Goal: Check status: Check status

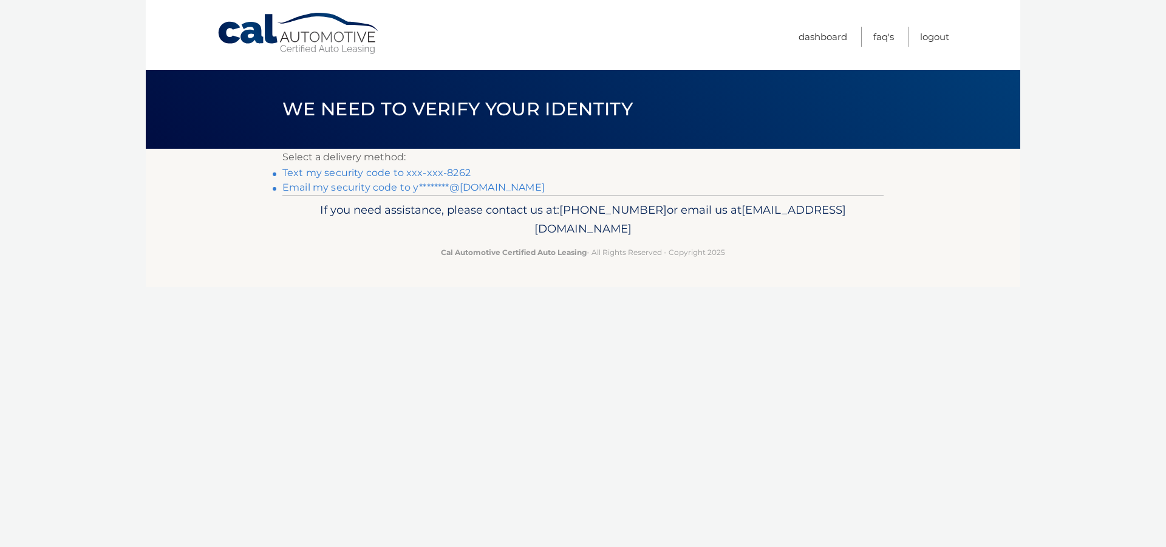
click at [1014, 227] on footer "If you need assistance, please contact us at: [PHONE_NUMBER] or email us at [EM…" at bounding box center [583, 241] width 874 height 92
click at [443, 181] on li "Email my security code to y********@[DOMAIN_NAME]" at bounding box center [582, 187] width 601 height 15
click at [993, 366] on div "Cal Automotive Menu Dashboard FAQ's Logout ×" at bounding box center [583, 273] width 874 height 547
click at [361, 171] on link "Text my security code to xxx-xxx-8262" at bounding box center [376, 173] width 188 height 12
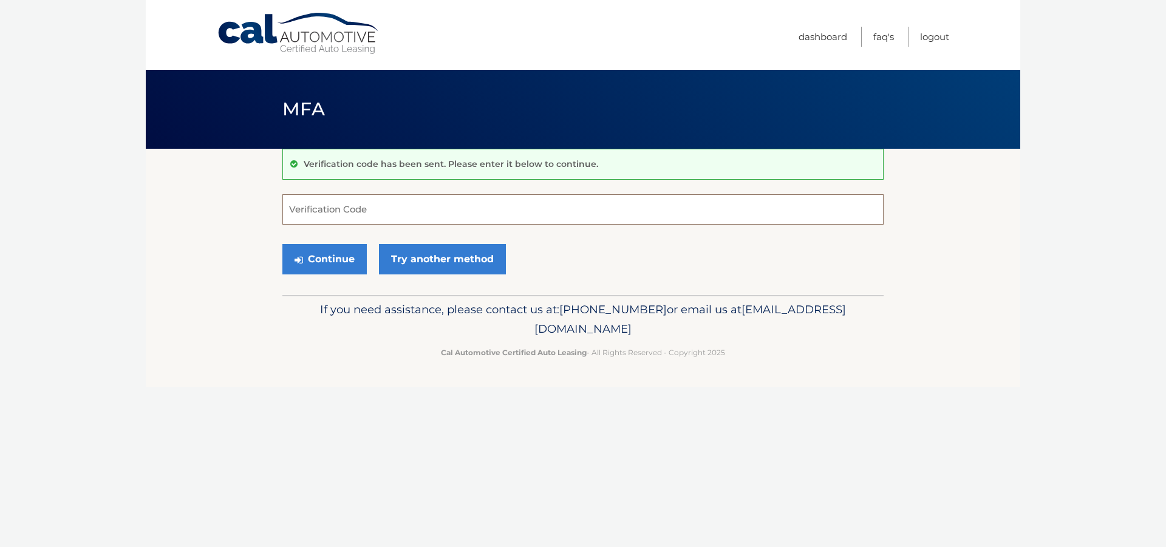
click at [319, 206] on input "Verification Code" at bounding box center [582, 209] width 601 height 30
type input "448131"
click at [342, 257] on button "Continue" at bounding box center [324, 259] width 84 height 30
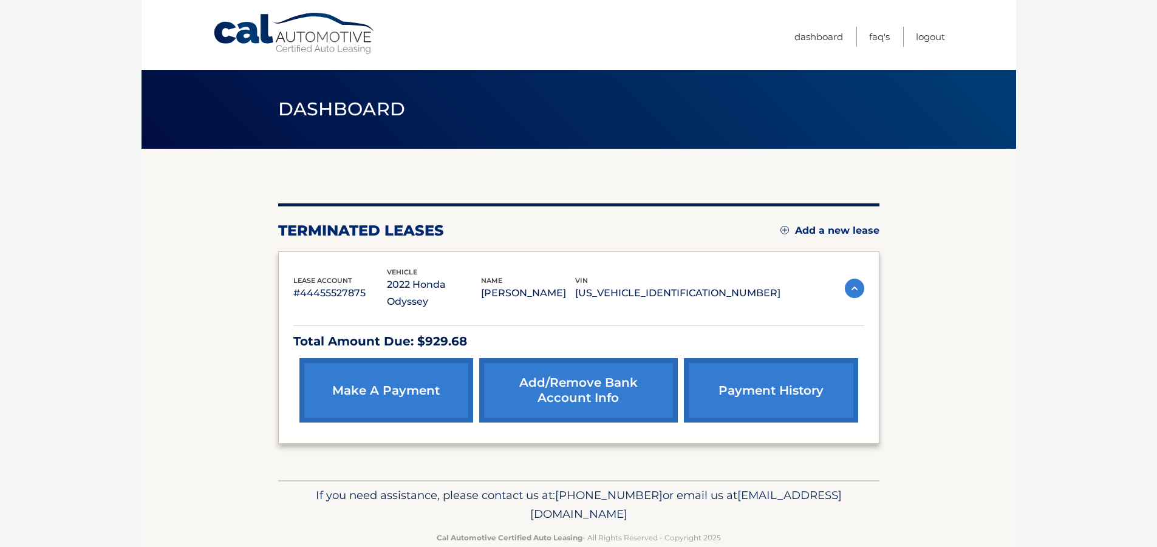
click at [429, 380] on link "make a payment" at bounding box center [386, 390] width 174 height 64
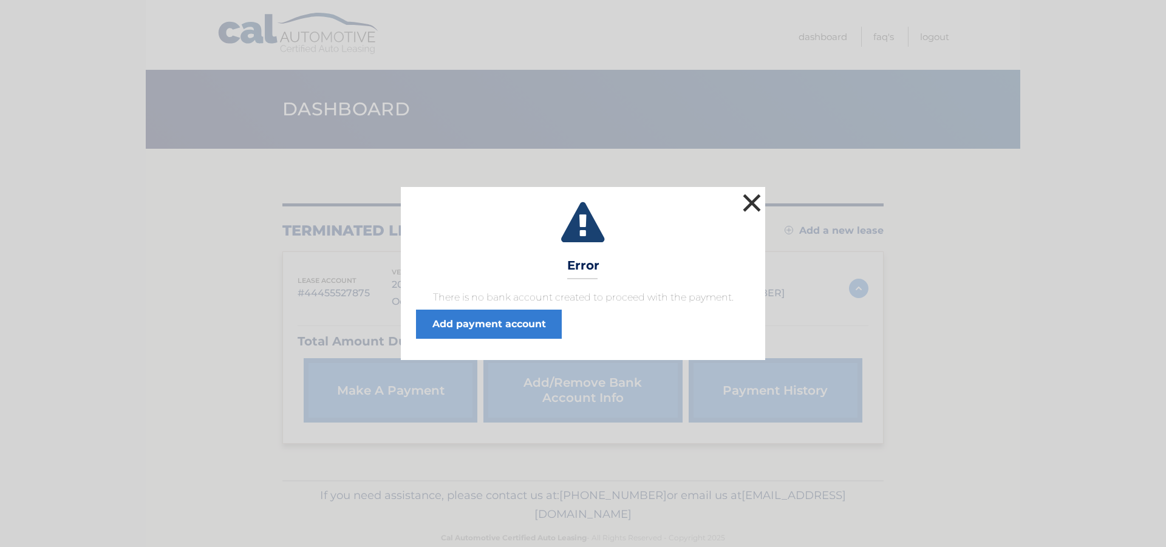
click at [744, 199] on button "×" at bounding box center [752, 203] width 24 height 24
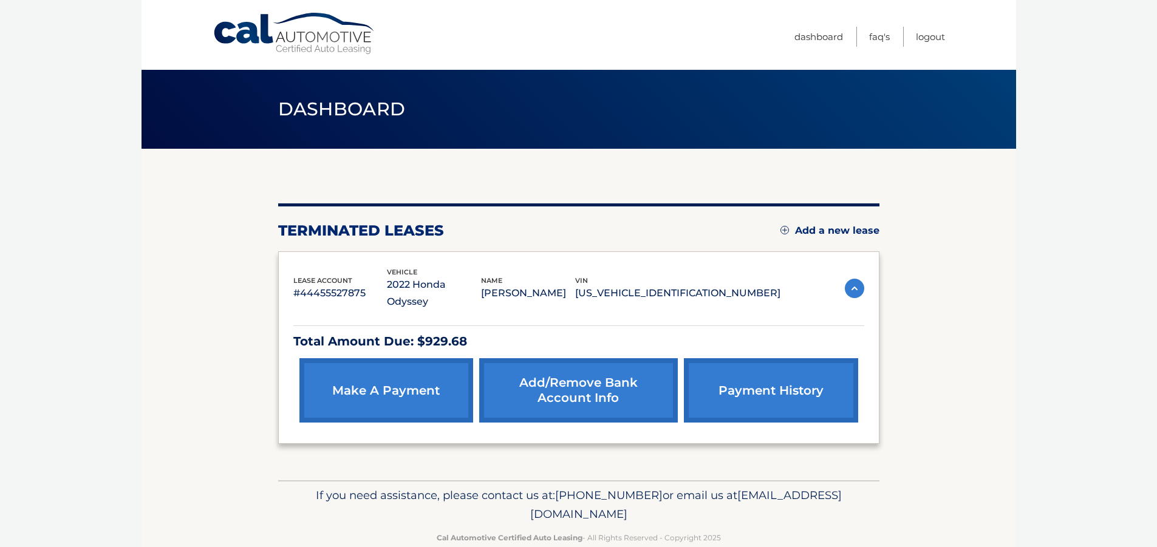
click at [324, 115] on span "Dashboard" at bounding box center [342, 109] width 128 height 22
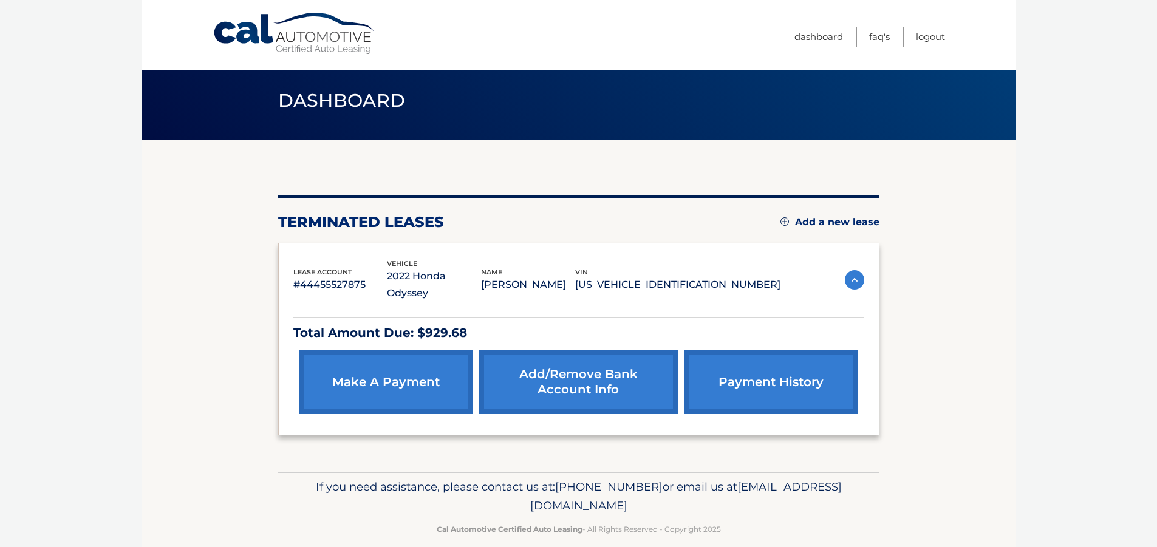
click at [858, 271] on img at bounding box center [854, 279] width 19 height 19
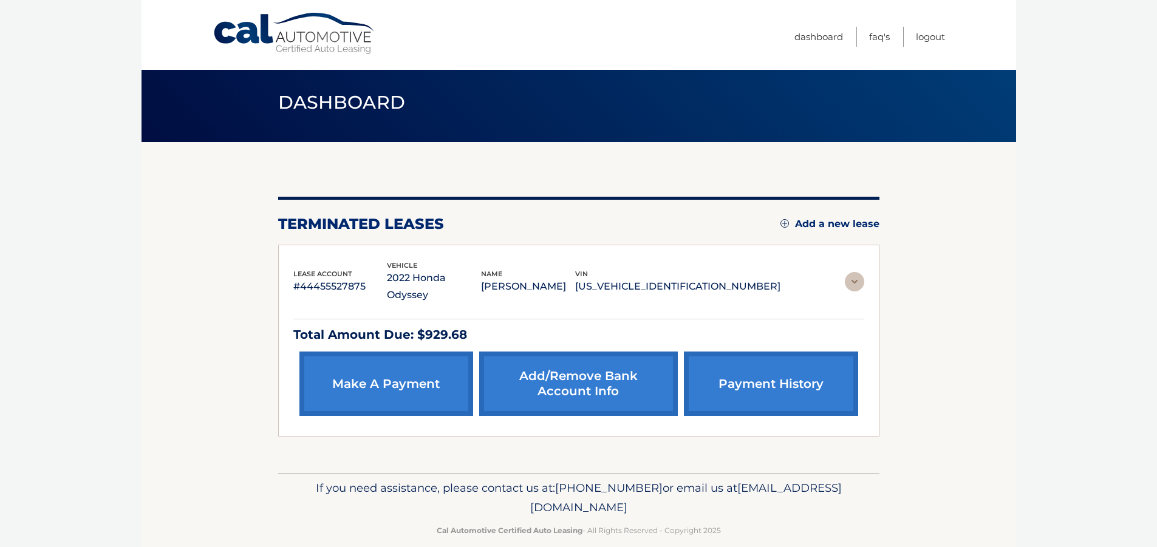
scroll to position [0, 0]
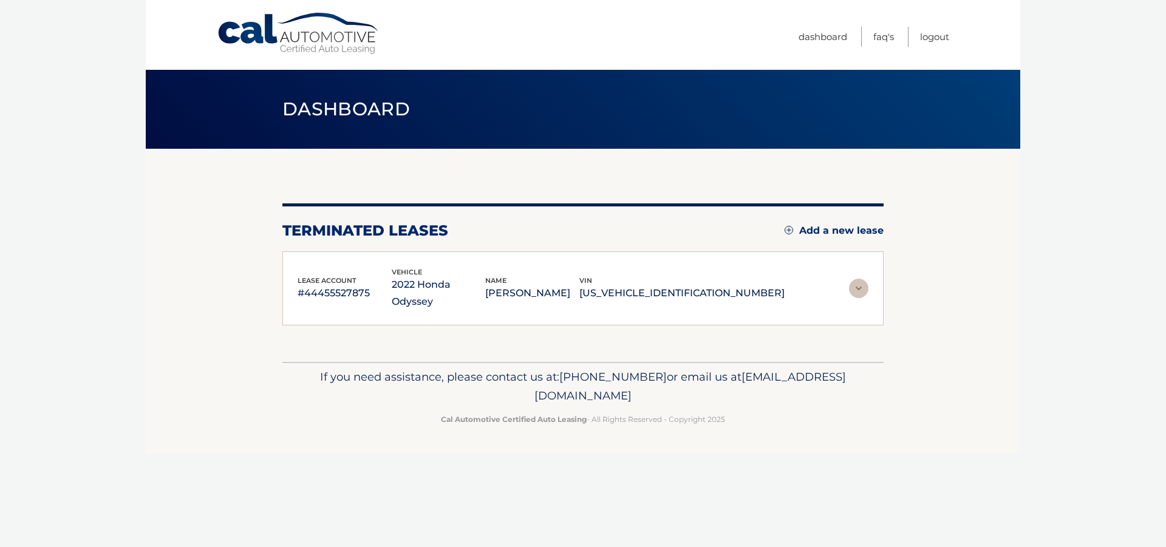
click at [579, 287] on p "NAOMI BENDKOWSKI" at bounding box center [532, 293] width 94 height 17
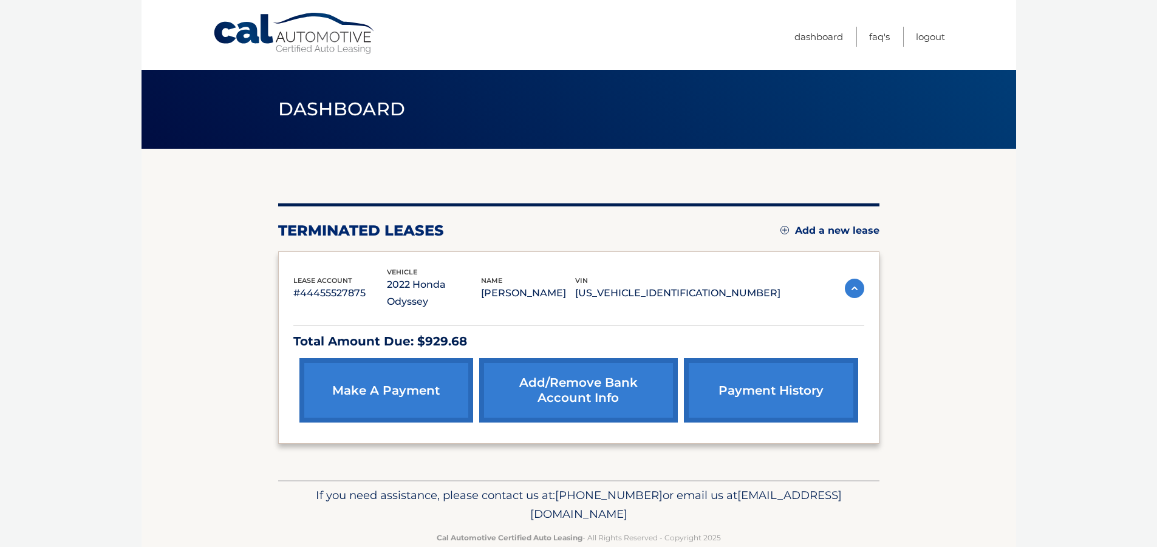
click at [784, 371] on link "payment history" at bounding box center [771, 390] width 174 height 64
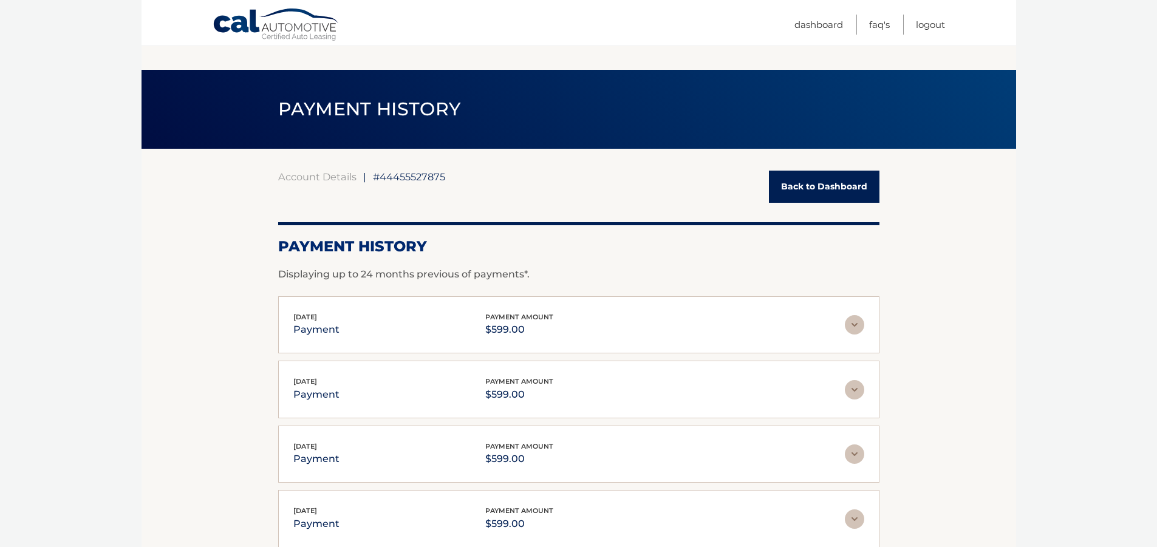
scroll to position [251, 0]
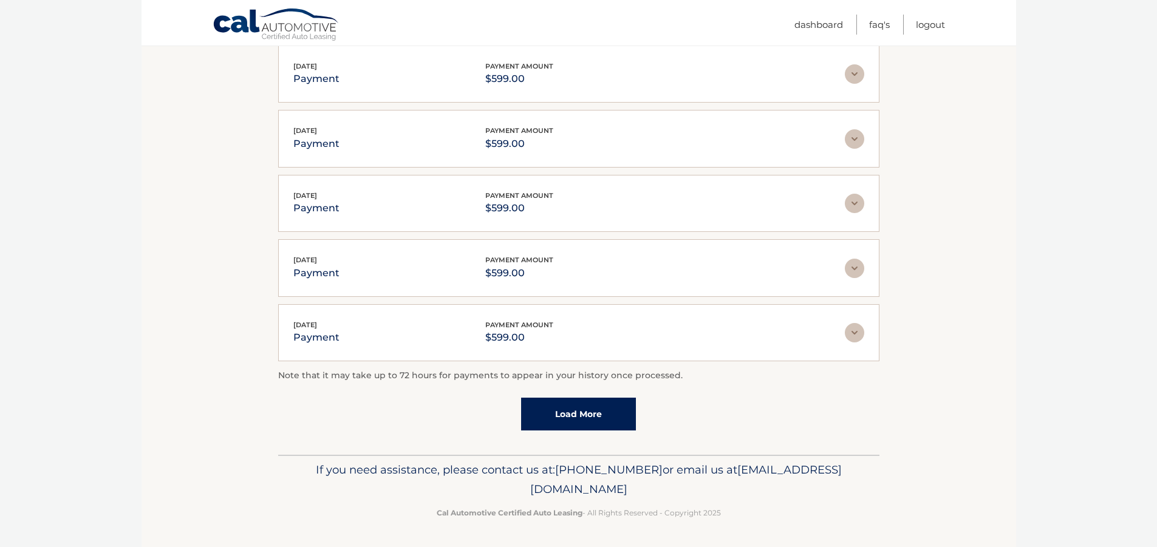
click at [624, 398] on link "Load More" at bounding box center [578, 414] width 115 height 33
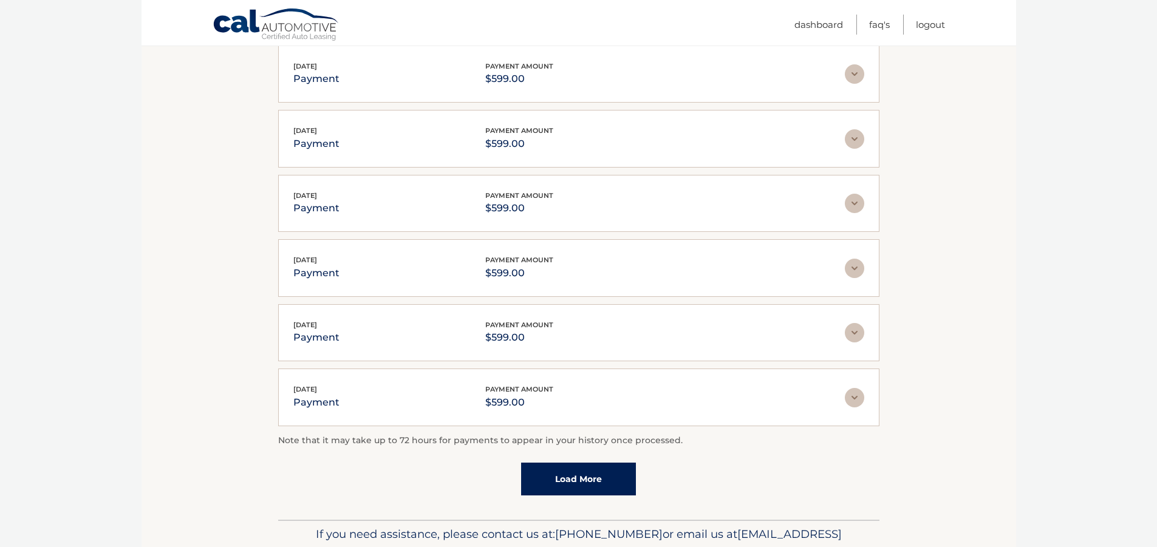
scroll to position [0, 0]
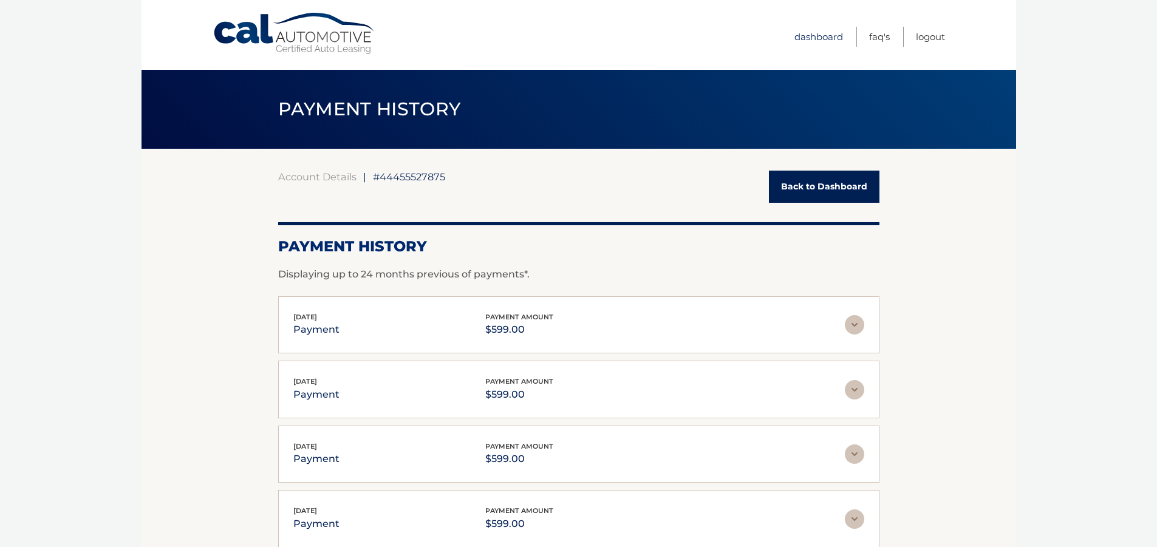
click at [815, 36] on link "Dashboard" at bounding box center [818, 37] width 49 height 20
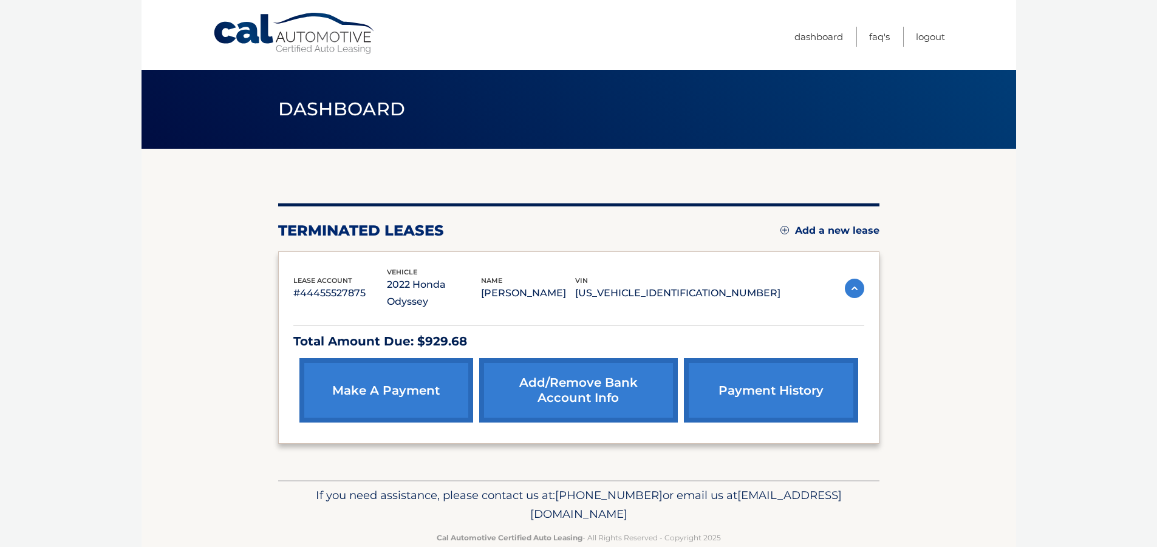
scroll to position [9, 0]
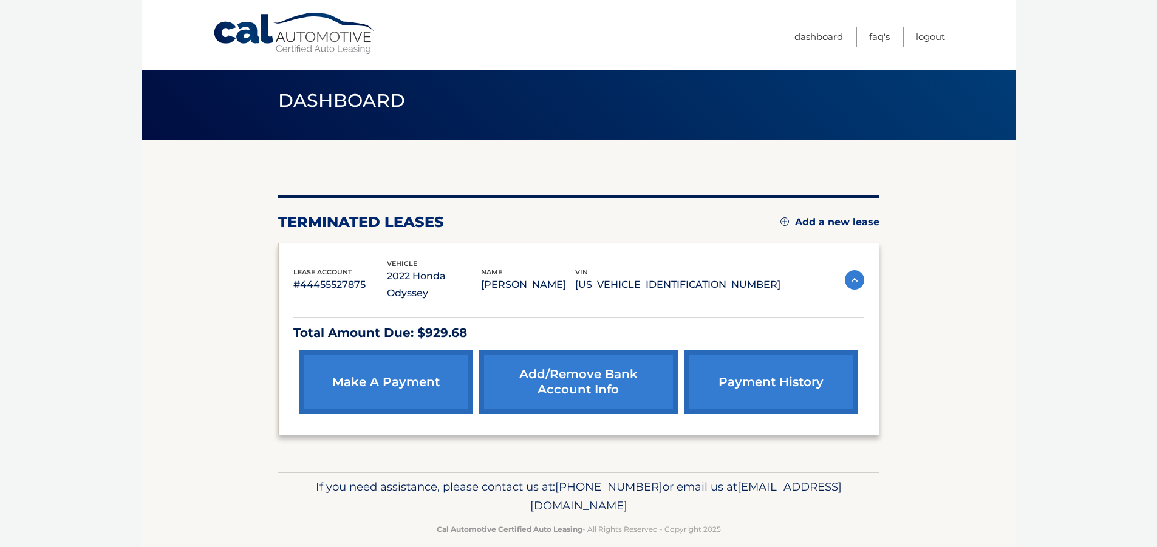
click at [413, 322] on p "Total Amount Due: $929.68" at bounding box center [578, 332] width 571 height 21
click at [367, 199] on div "You are registered for this site, but you haven't enrolled in online payments. …" at bounding box center [578, 315] width 601 height 240
click at [879, 35] on link "FAQ's" at bounding box center [879, 37] width 21 height 20
